Goal: Task Accomplishment & Management: Manage account settings

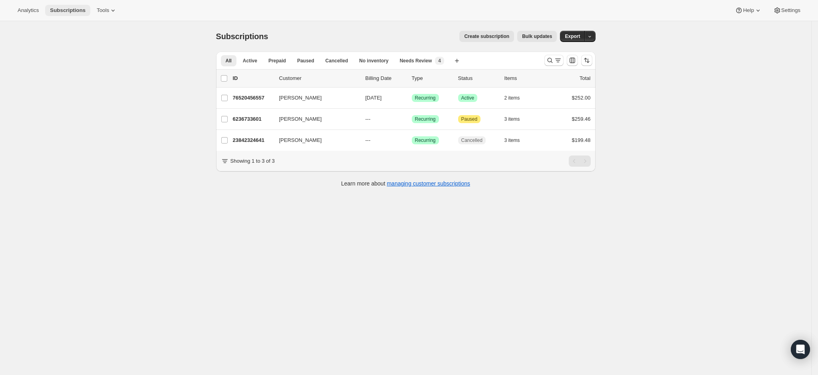
click at [64, 12] on span "Subscriptions" at bounding box center [68, 10] width 36 height 6
click at [579, 37] on span "Export" at bounding box center [572, 36] width 15 height 6
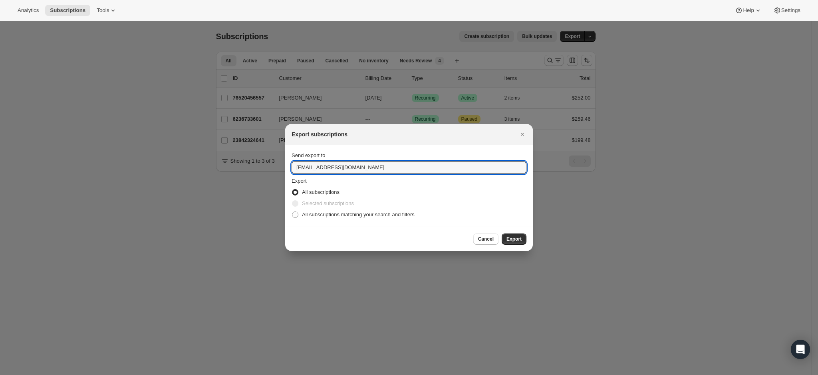
drag, startPoint x: 315, startPoint y: 167, endPoint x: 243, endPoint y: 162, distance: 71.7
type input "[EMAIL_ADDRESS][DOMAIN_NAME]"
click at [515, 240] on span "Export" at bounding box center [514, 239] width 15 height 6
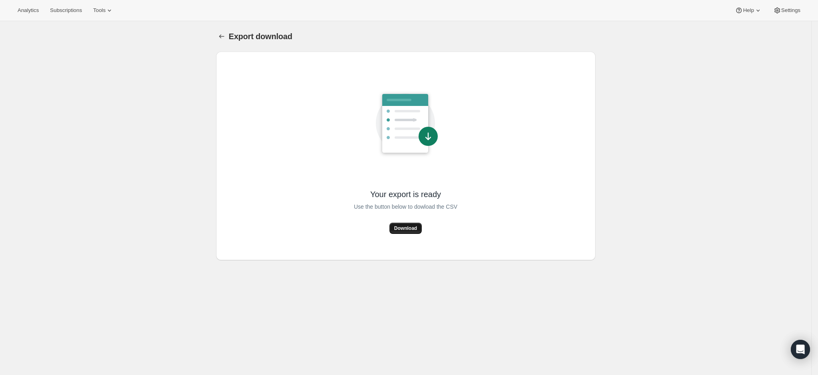
click at [402, 229] on span "Download" at bounding box center [405, 228] width 23 height 6
click at [71, 12] on span "Subscriptions" at bounding box center [66, 10] width 32 height 6
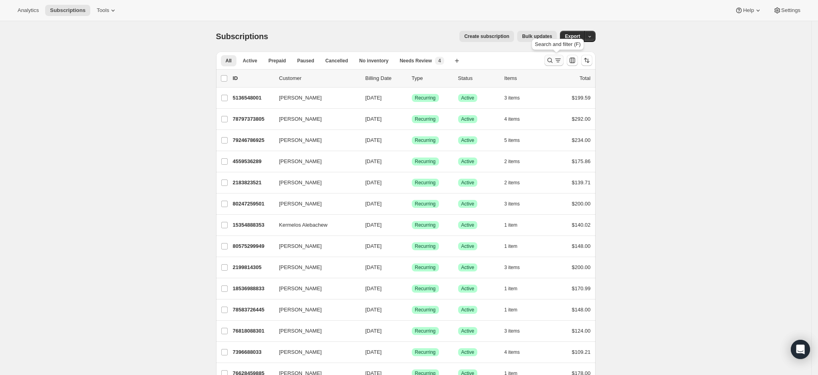
click at [554, 62] on icon "Search and filter results" at bounding box center [550, 60] width 8 height 8
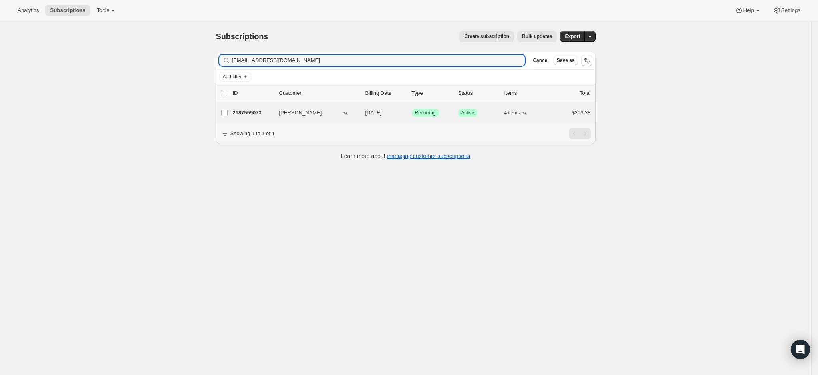
type input "jeffandmenda@gmail.com"
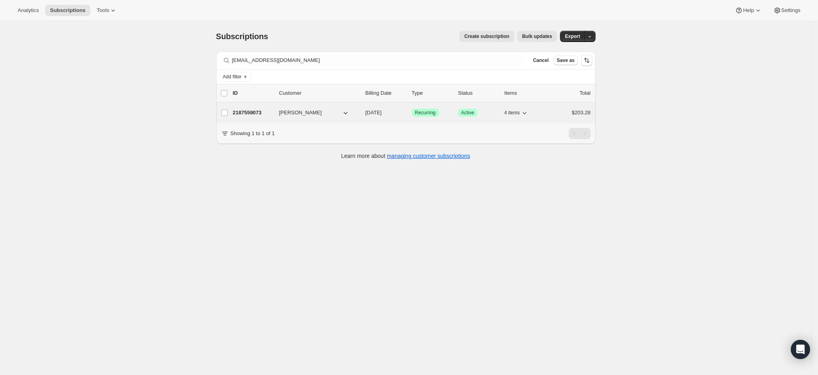
click at [260, 110] on p "2187559073" at bounding box center [253, 113] width 40 height 8
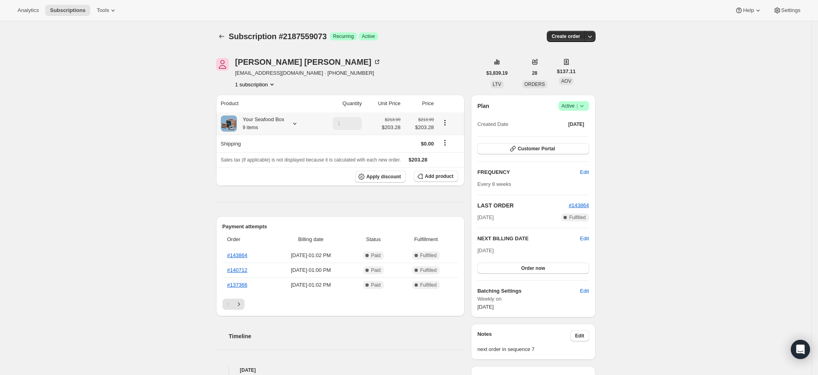
click at [296, 122] on icon at bounding box center [295, 123] width 8 height 8
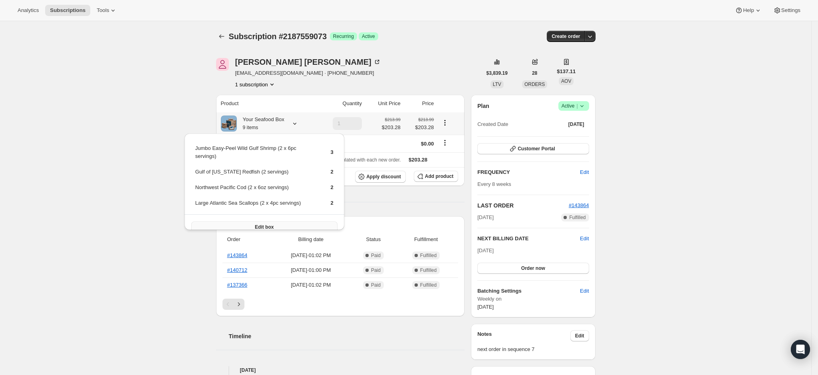
click at [282, 221] on button "Edit box" at bounding box center [264, 226] width 146 height 11
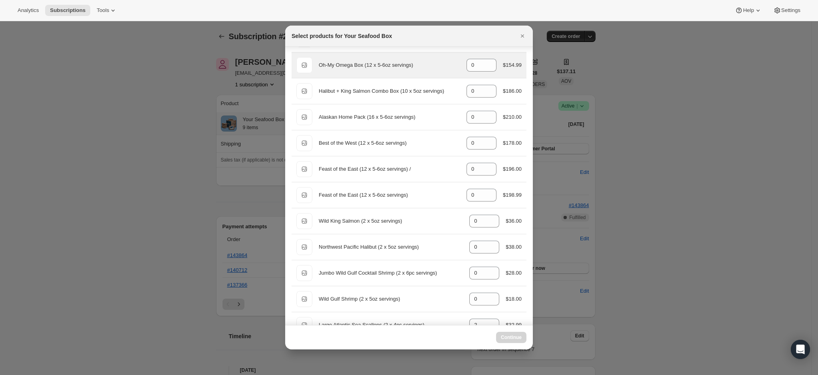
scroll to position [179, 0]
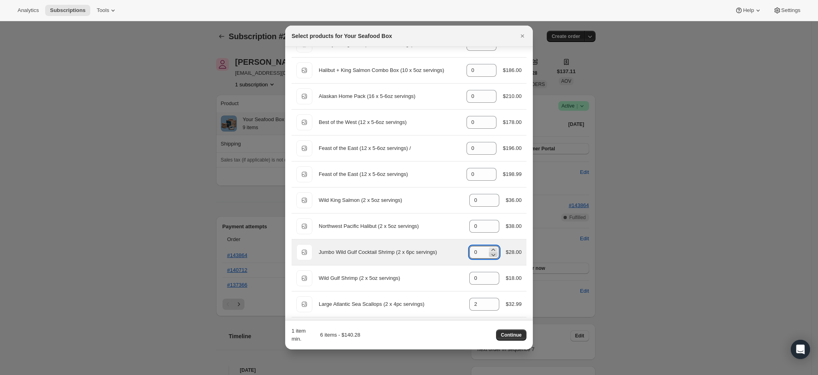
click at [490, 251] on icon ":reg:" at bounding box center [494, 255] width 8 height 8
click at [490, 249] on icon ":reg:" at bounding box center [494, 250] width 8 height 8
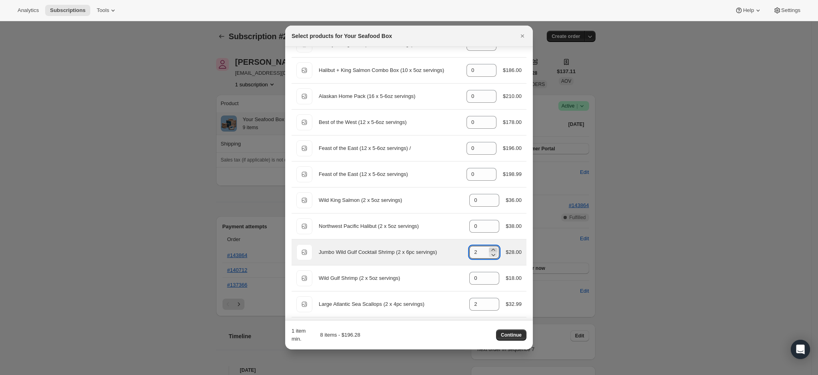
type input "3"
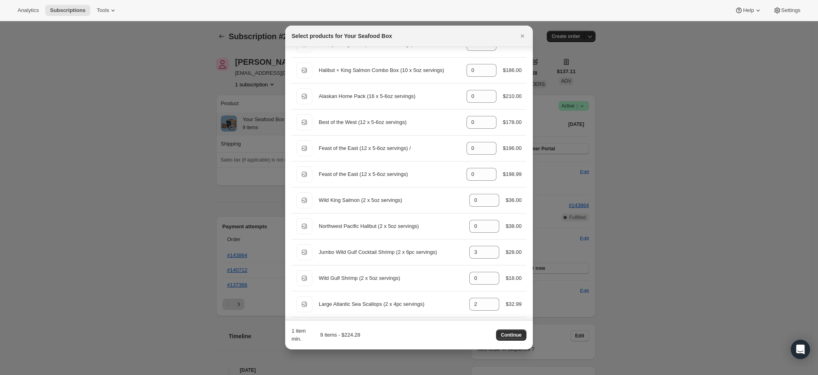
click at [462, 333] on div "1 item min. 9 items - $224.28 Continue" at bounding box center [409, 335] width 235 height 16
click at [514, 332] on span "Continue" at bounding box center [511, 335] width 21 height 6
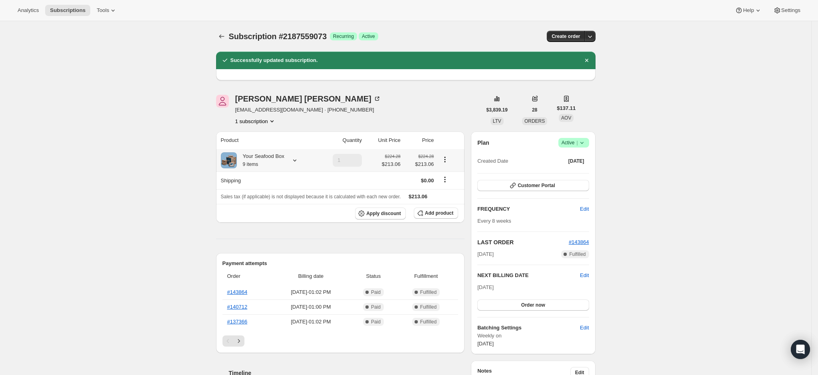
click at [289, 157] on div "Your Seafood Box 9 items" at bounding box center [267, 160] width 93 height 16
click at [294, 159] on icon at bounding box center [295, 160] width 8 height 8
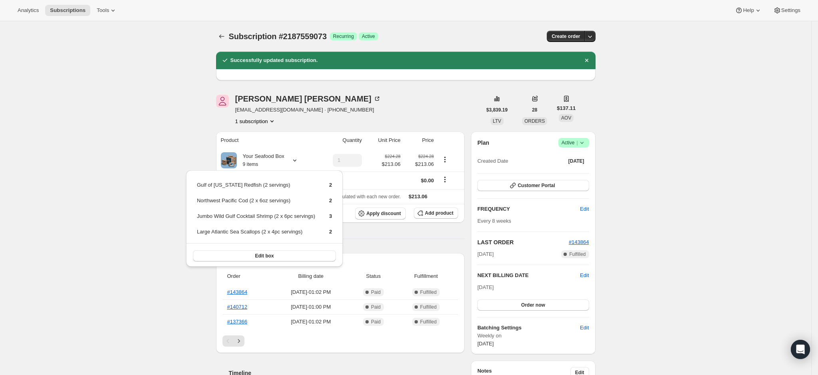
click at [157, 130] on div "Subscription #2187559073. This page is ready Subscription #2187559073 Success R…" at bounding box center [406, 368] width 812 height 694
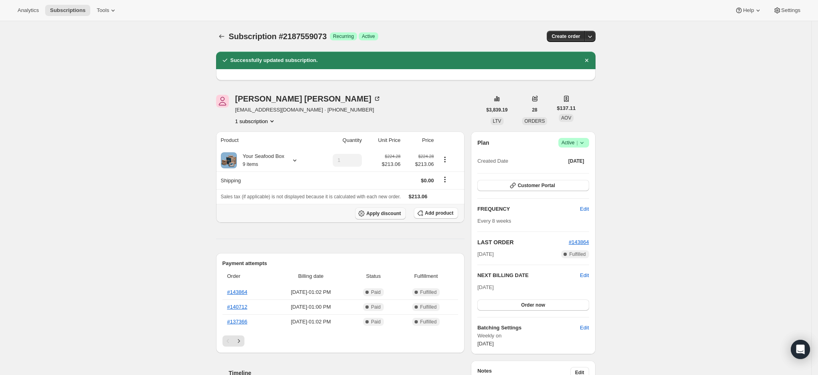
click at [385, 213] on span "Apply discount" at bounding box center [383, 213] width 35 height 6
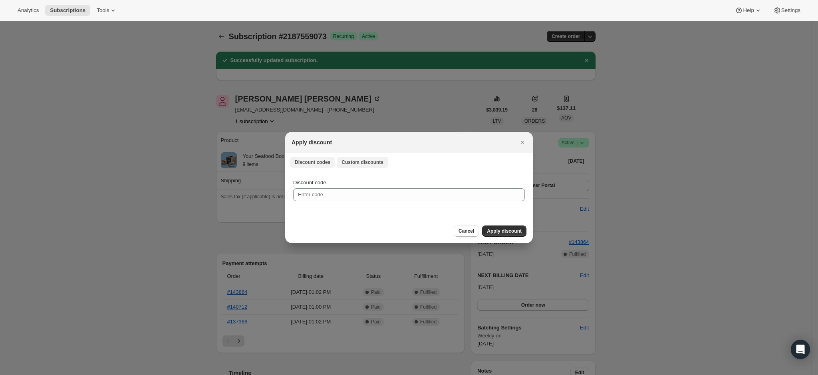
click at [358, 163] on span "Custom discounts" at bounding box center [363, 162] width 42 height 6
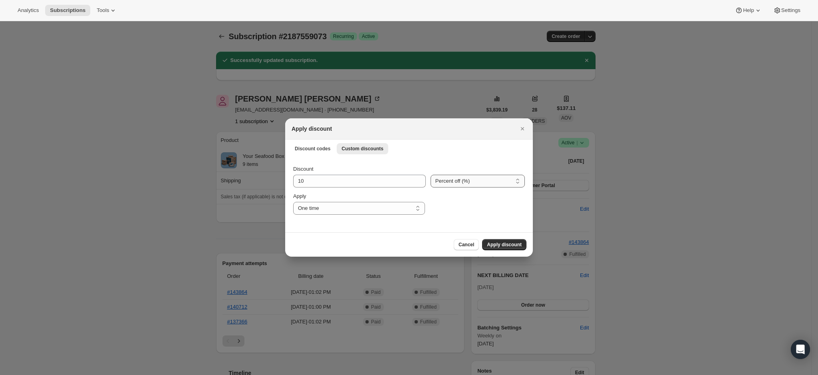
click at [454, 177] on select "Percent off (%) Amount off ($)" at bounding box center [478, 181] width 94 height 13
select select "fixed"
click at [431, 175] on select "Percent off (%) Amount off ($)" at bounding box center [478, 181] width 94 height 13
click at [351, 181] on input "10" at bounding box center [353, 181] width 121 height 13
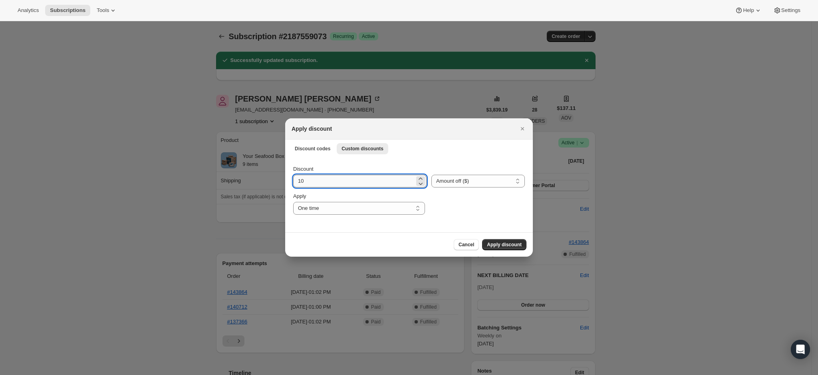
click at [351, 181] on input "10" at bounding box center [353, 181] width 121 height 13
type input "12"
click at [362, 242] on div "Cancel Apply discount" at bounding box center [409, 244] width 235 height 11
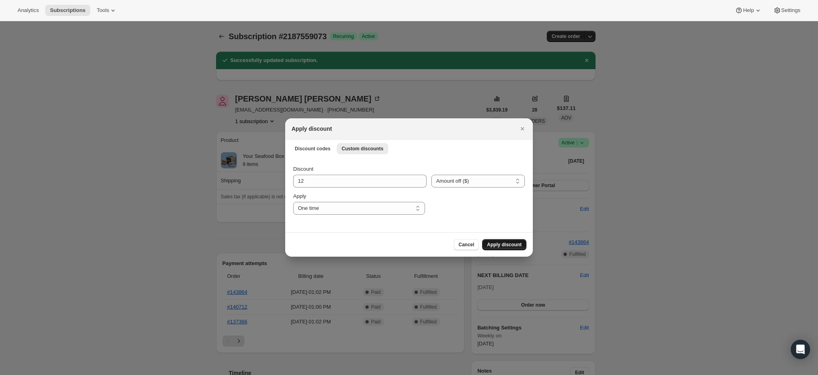
click at [506, 246] on span "Apply discount" at bounding box center [504, 244] width 35 height 6
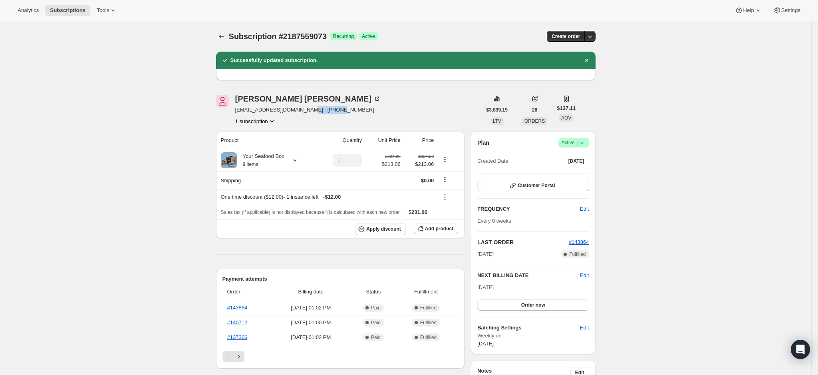
drag, startPoint x: 348, startPoint y: 111, endPoint x: 307, endPoint y: 112, distance: 41.2
click at [307, 112] on div "Jeff Prause jeffandmenda@gmail.com · +17145015333 1 subscription" at bounding box center [349, 110] width 266 height 30
copy span "17145015333"
